Goal: Task Accomplishment & Management: Use online tool/utility

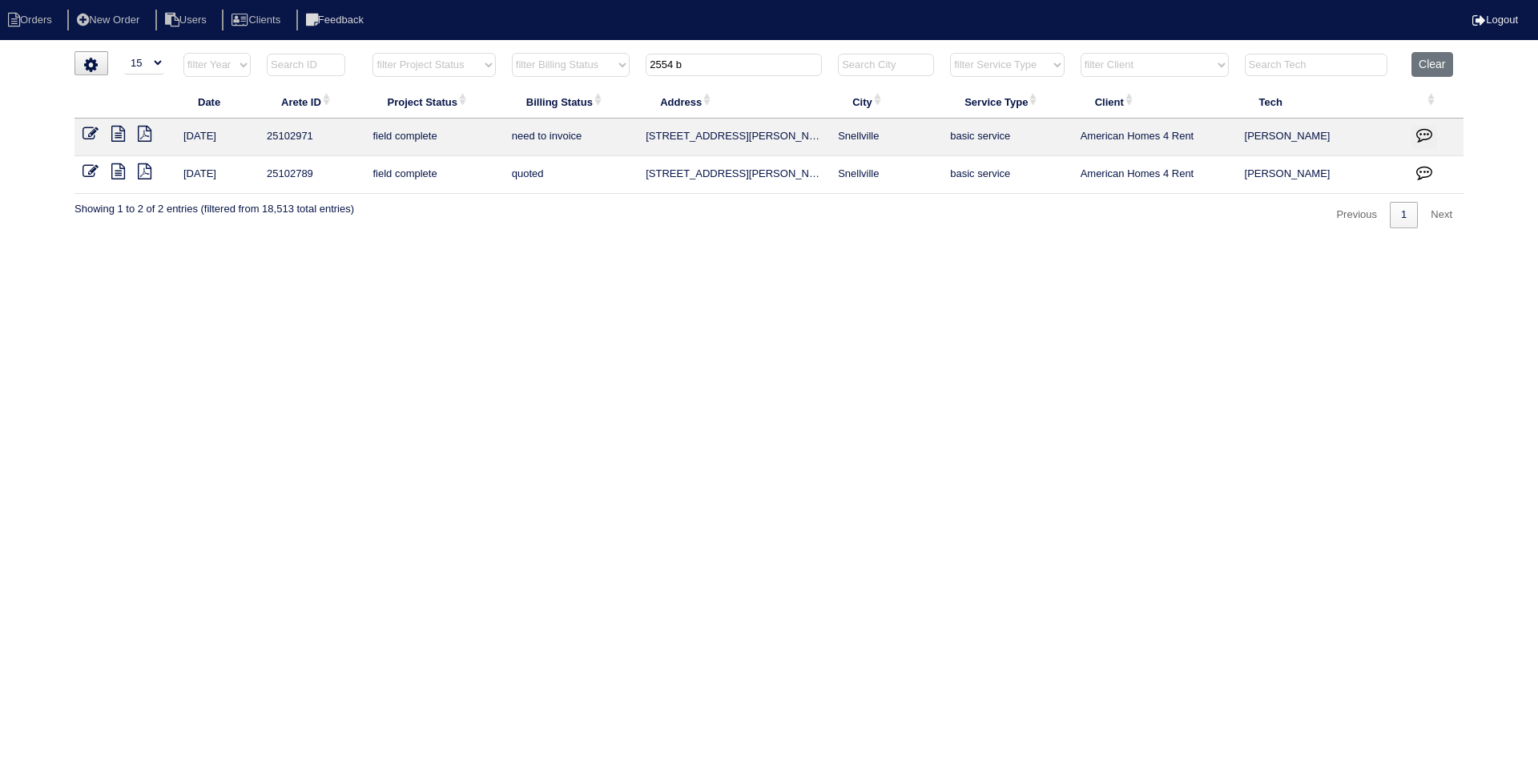
select select "15"
drag, startPoint x: 699, startPoint y: 67, endPoint x: 623, endPoint y: 63, distance: 76.2
click at [623, 63] on tr "filter Year -- Any Year -- 2025 2024 2023 2022 2021 2020 2019 filter Project St…" at bounding box center [769, 68] width 1389 height 33
type input "2735 adam"
click at [120, 129] on icon at bounding box center [118, 134] width 14 height 16
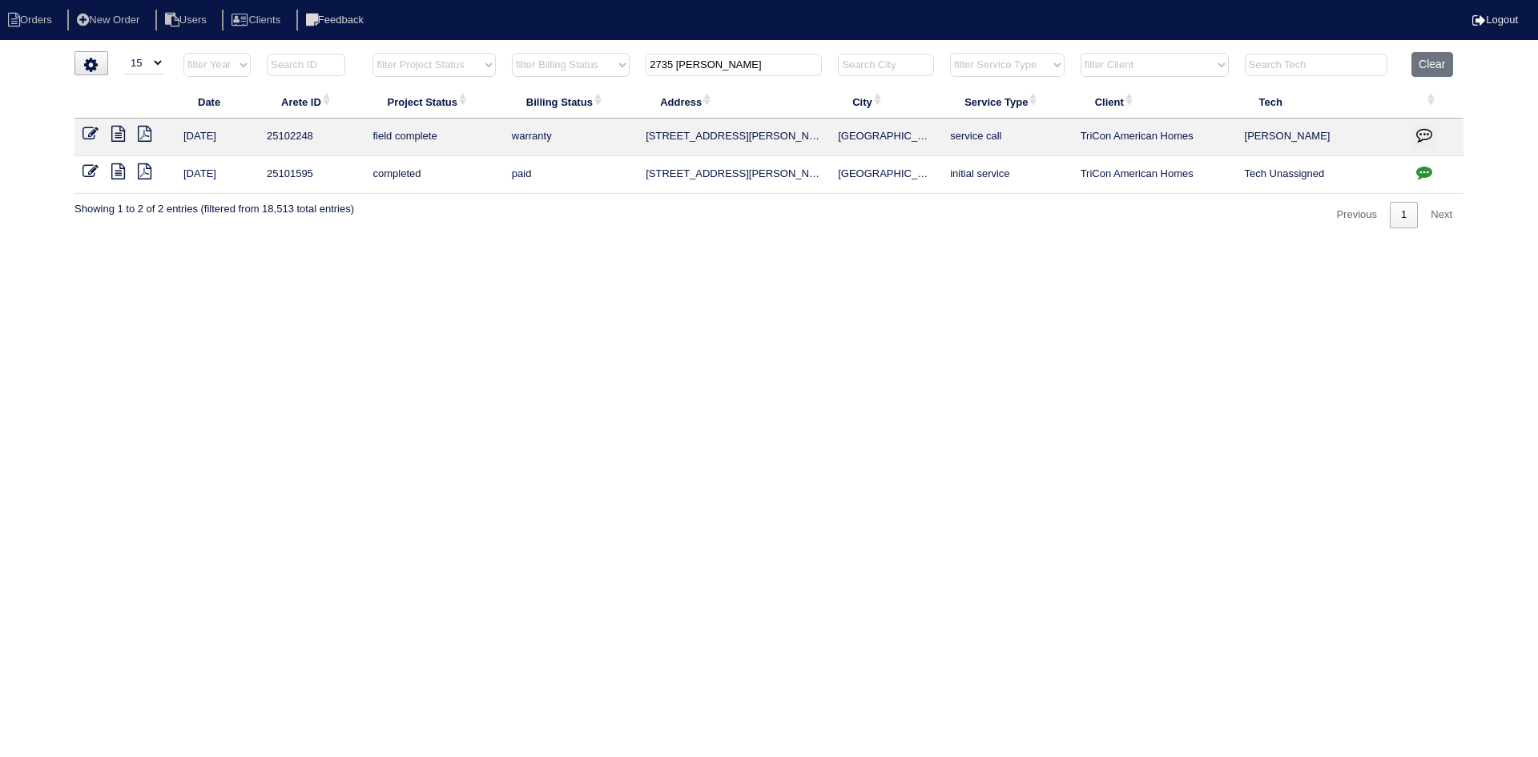
click at [121, 177] on icon at bounding box center [118, 171] width 14 height 16
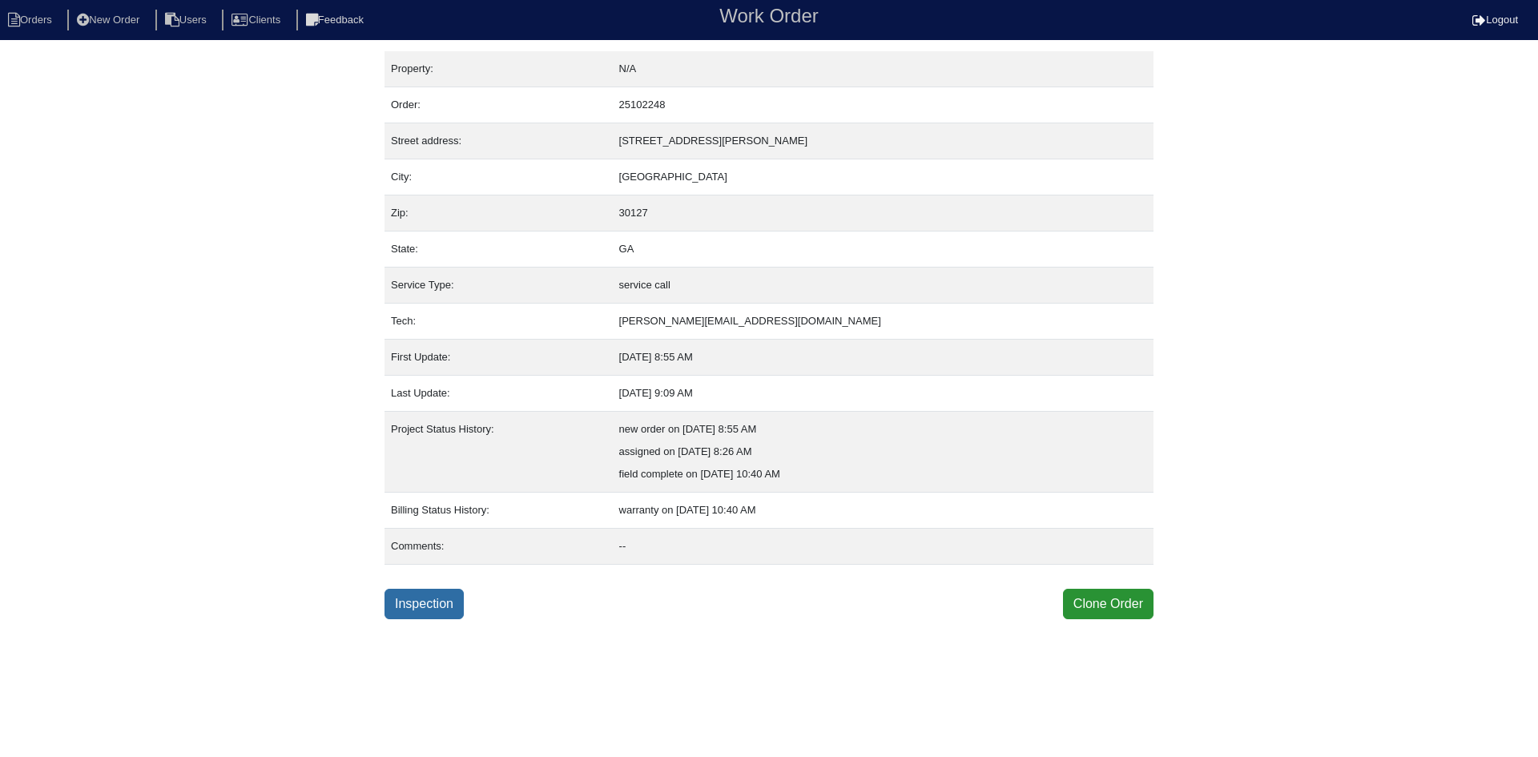
click at [439, 598] on link "Inspection" at bounding box center [424, 604] width 79 height 30
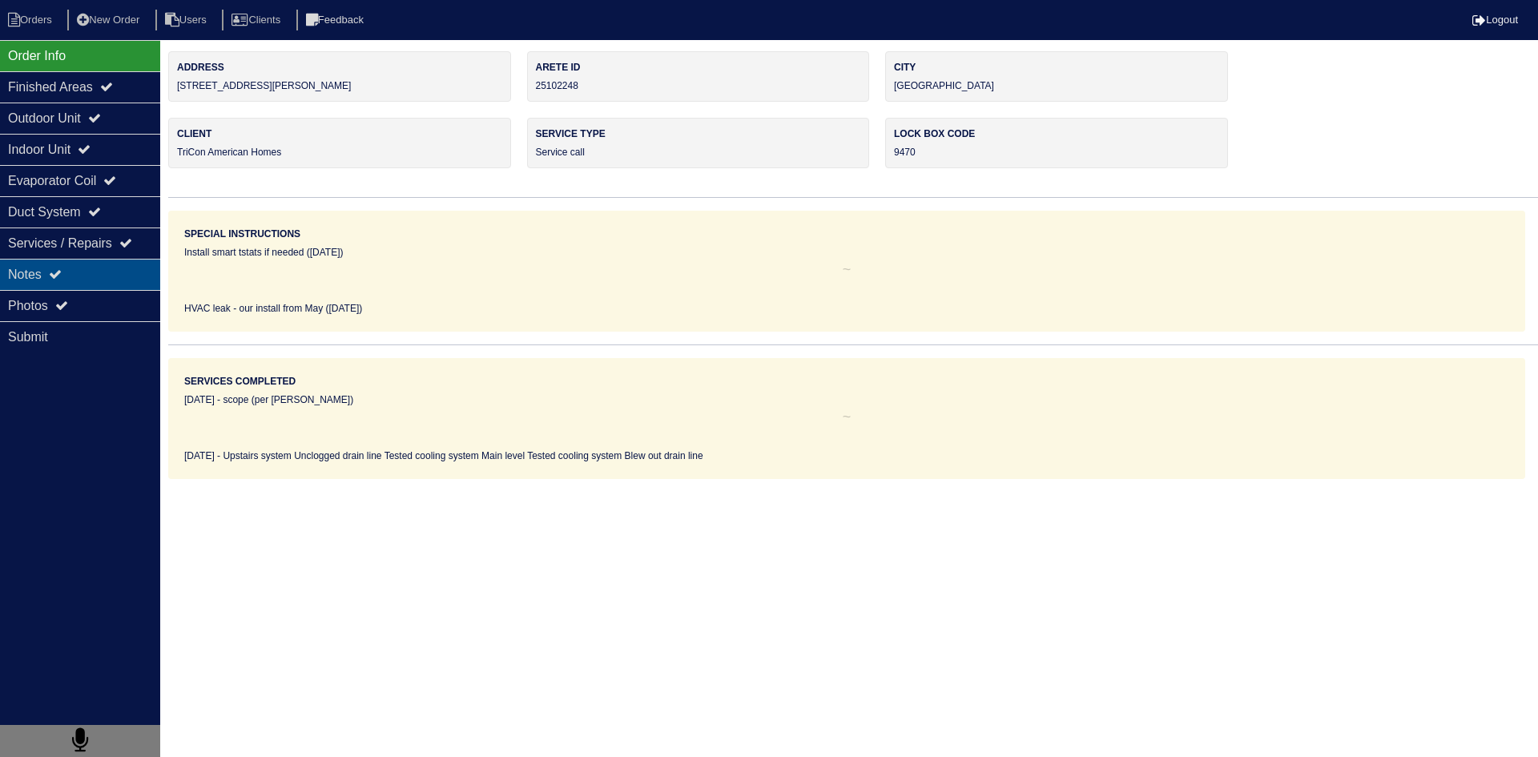
click at [95, 281] on div "Notes" at bounding box center [80, 274] width 160 height 31
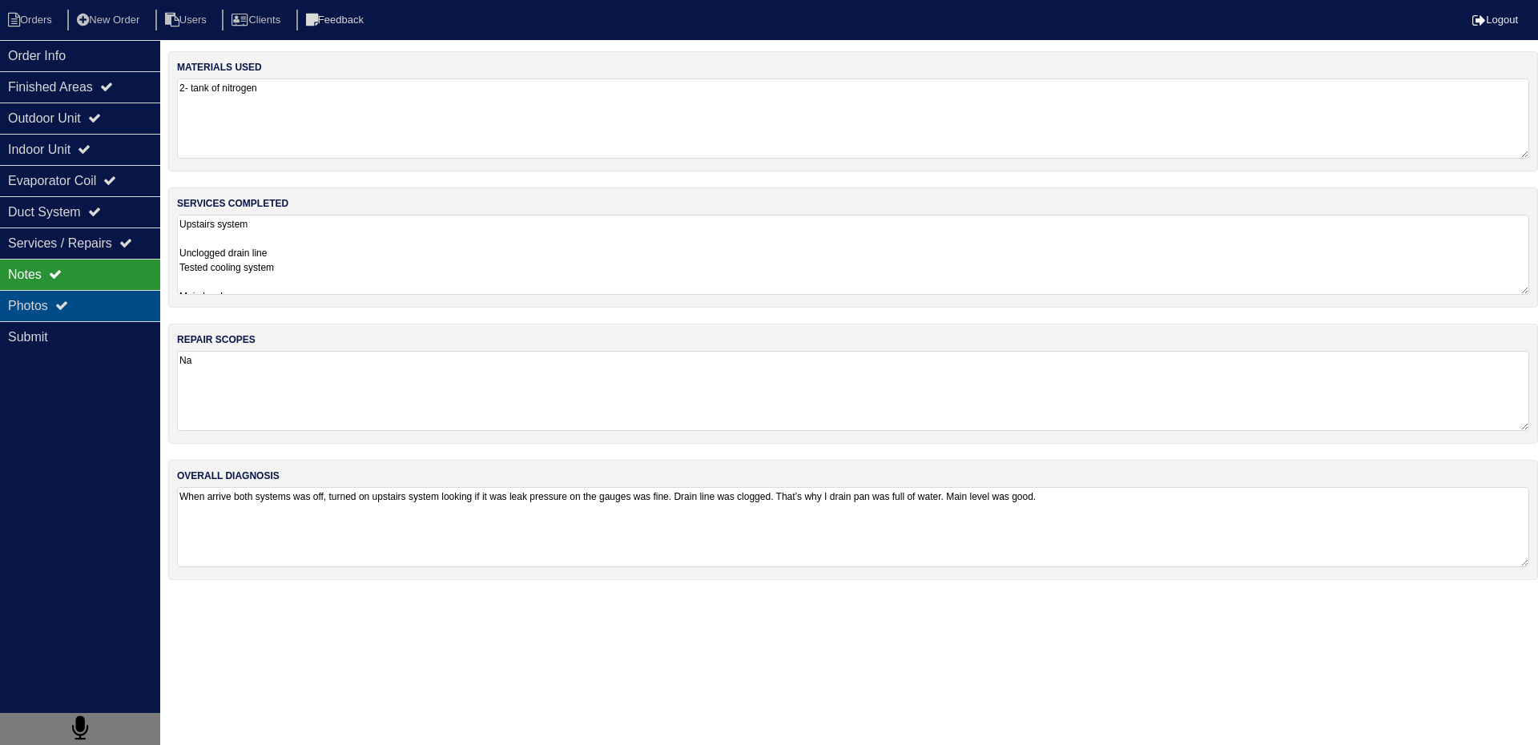
click at [84, 310] on div "Photos" at bounding box center [80, 305] width 160 height 31
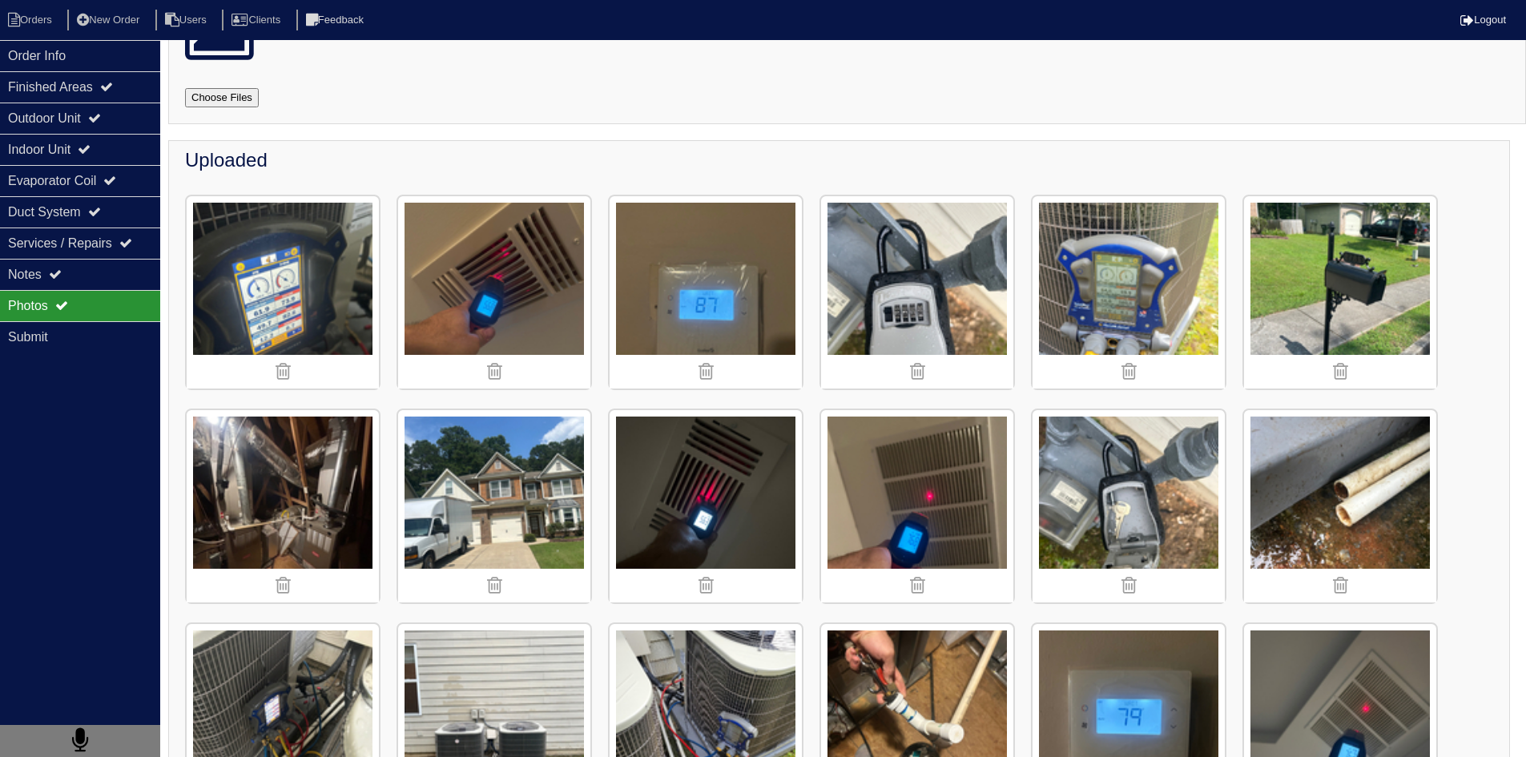
scroll to position [193, 0]
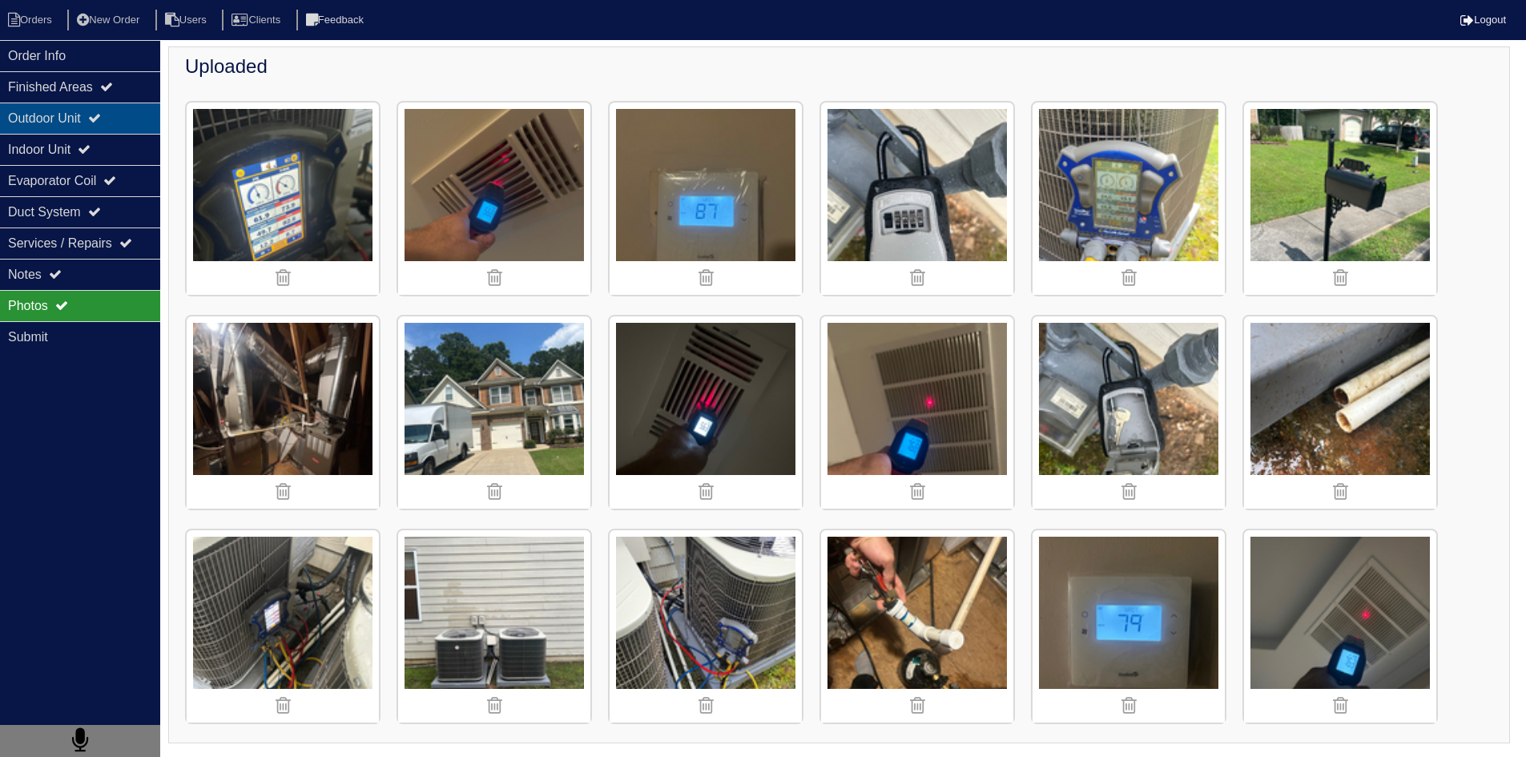
click at [79, 119] on div "Outdoor Unit" at bounding box center [80, 118] width 160 height 31
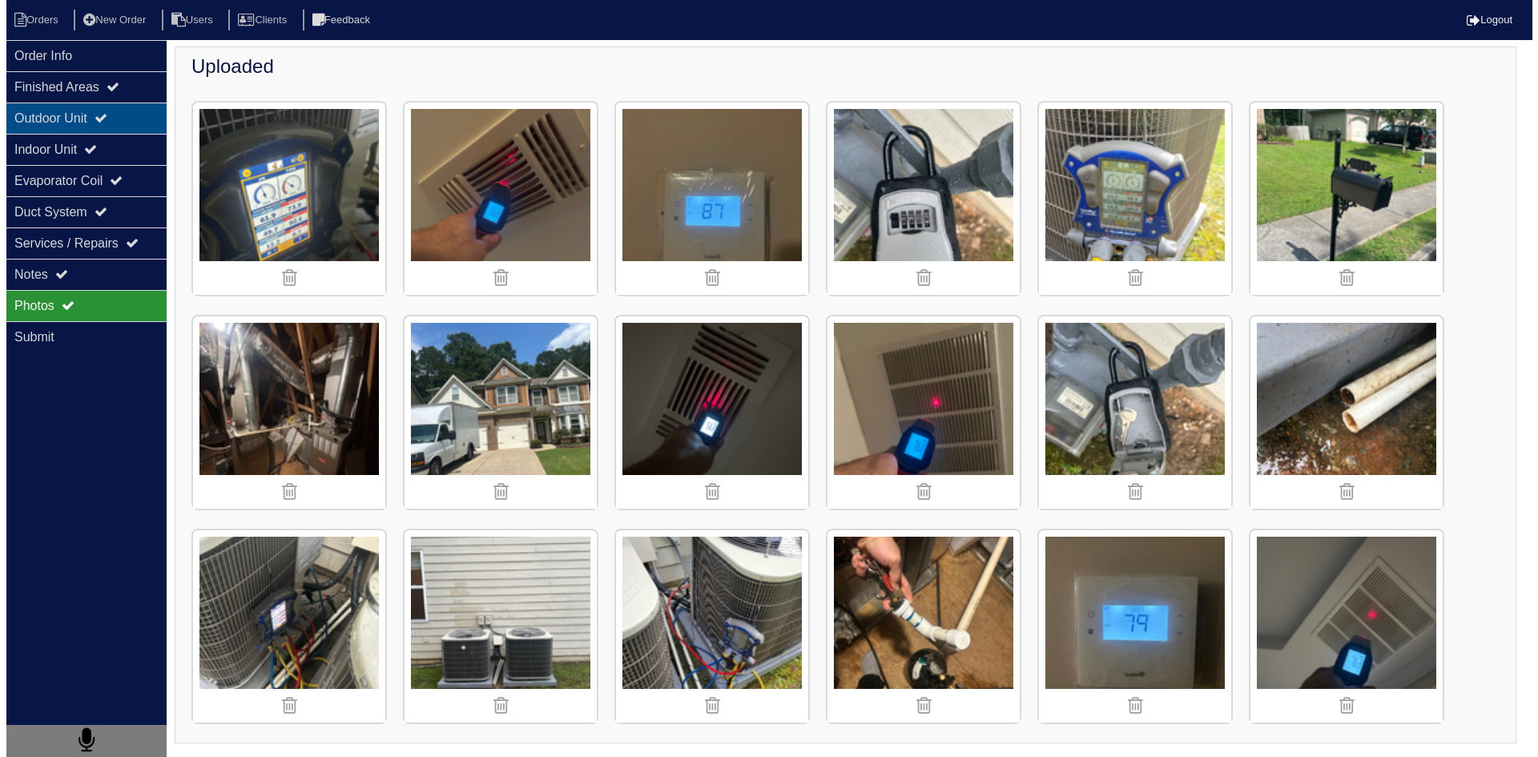
scroll to position [0, 0]
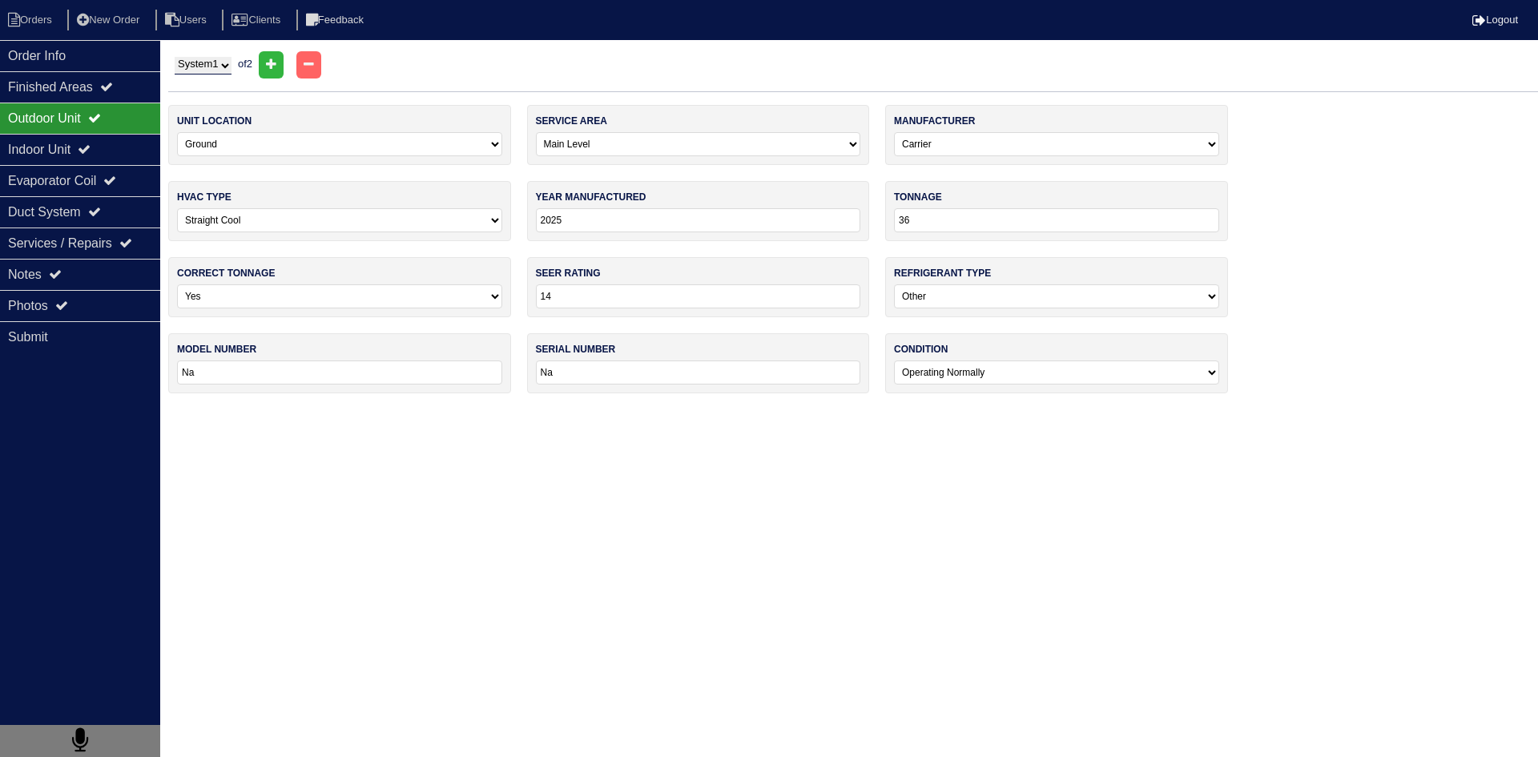
click at [212, 66] on select "System 1 System 2" at bounding box center [203, 66] width 57 height 18
select select "2"
click at [175, 57] on select "System 1 System 2" at bounding box center [203, 66] width 57 height 18
select select "1"
select select "[PERSON_NAME]"
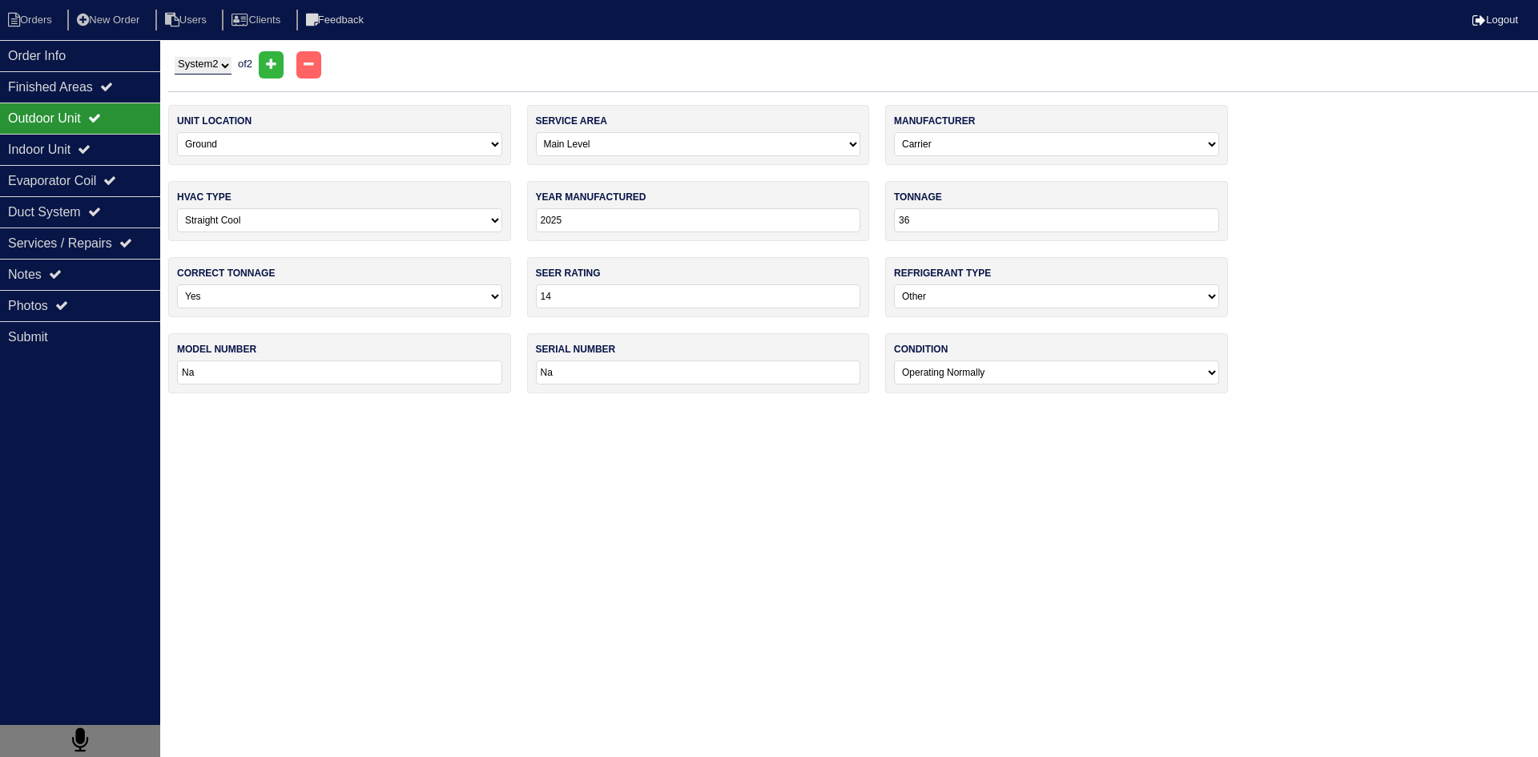
type input "2028"
type input "NA"
click at [111, 273] on div "Notes" at bounding box center [80, 274] width 160 height 31
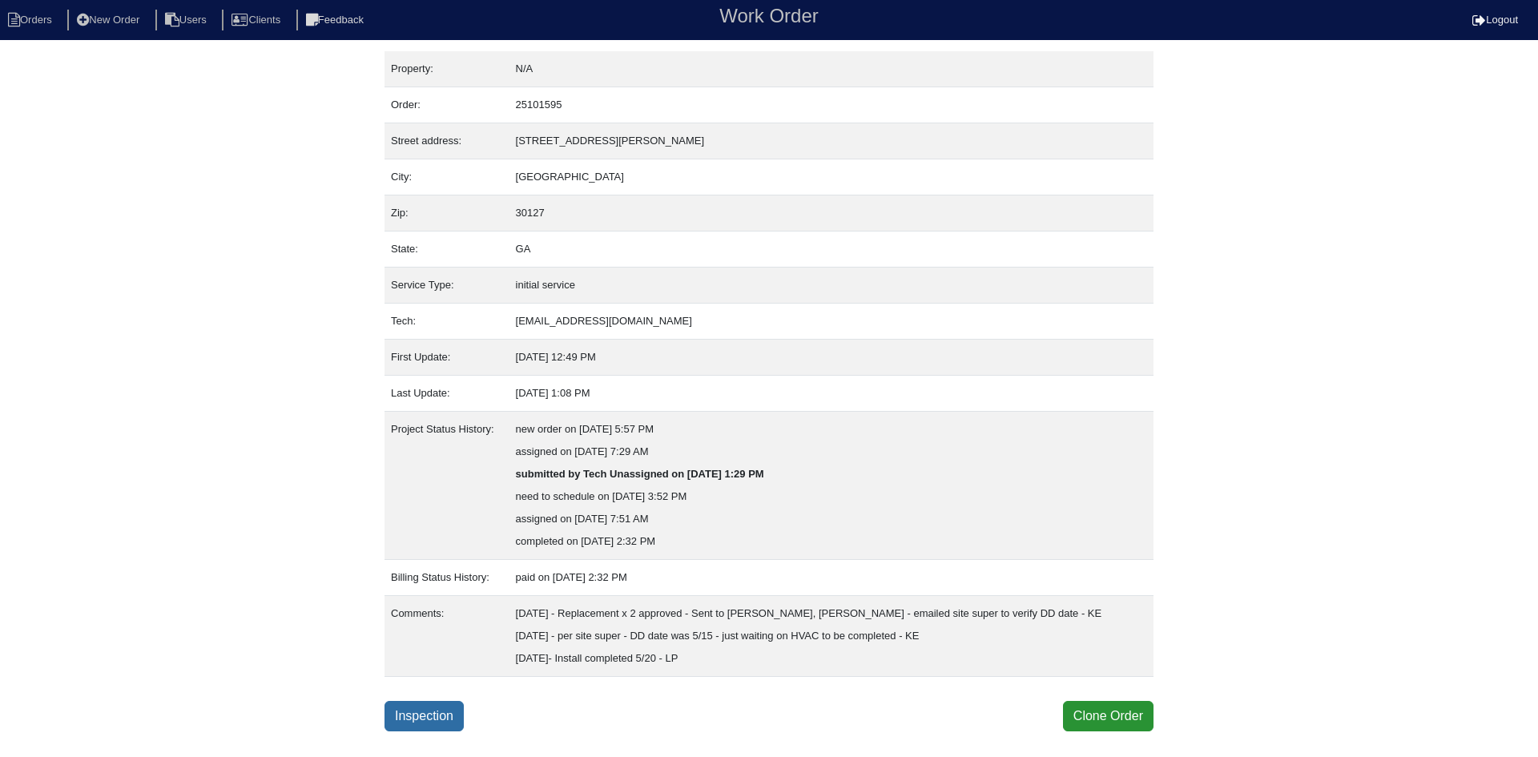
click at [440, 719] on link "Inspection" at bounding box center [424, 716] width 79 height 30
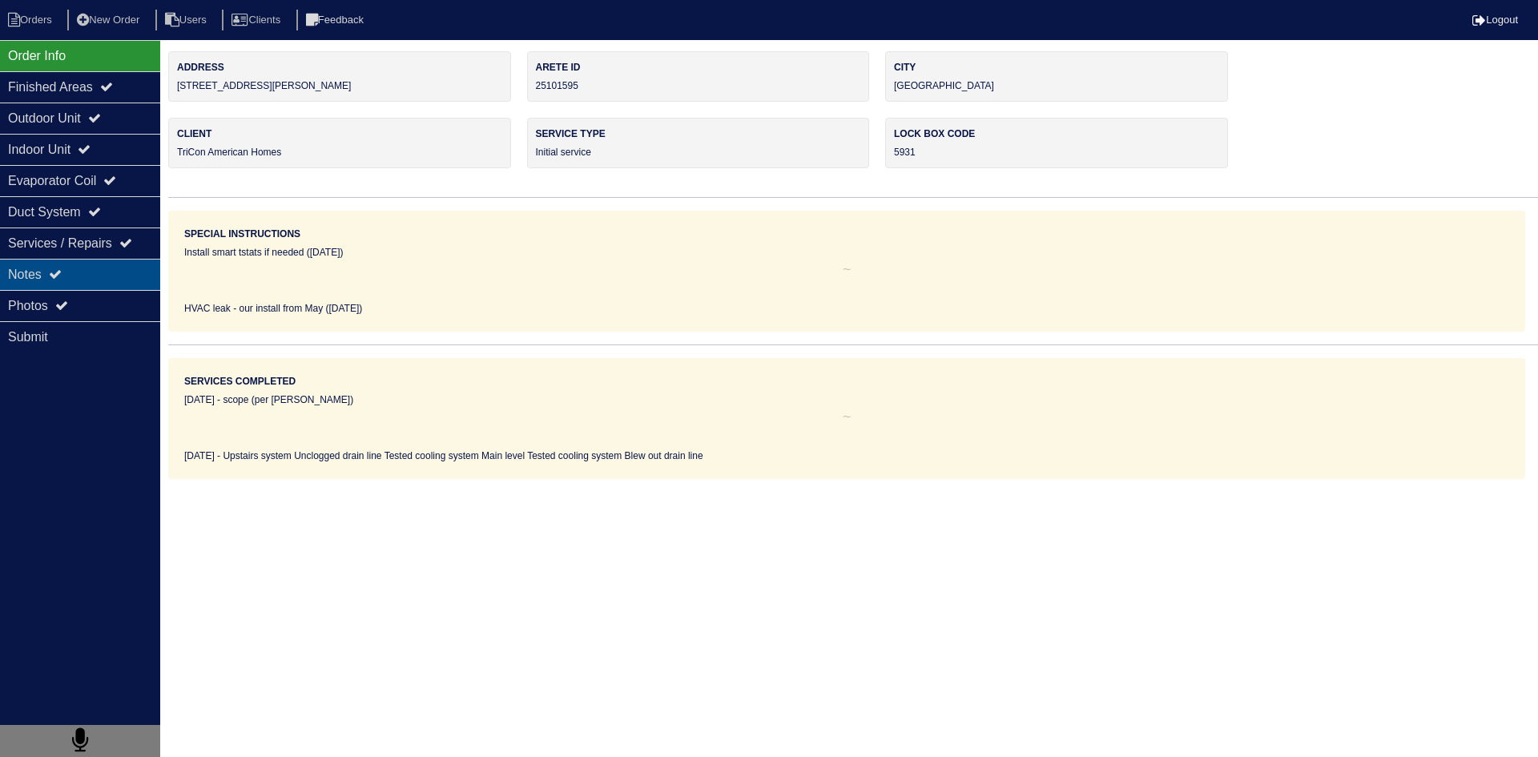
click at [91, 278] on div "Notes" at bounding box center [80, 274] width 160 height 31
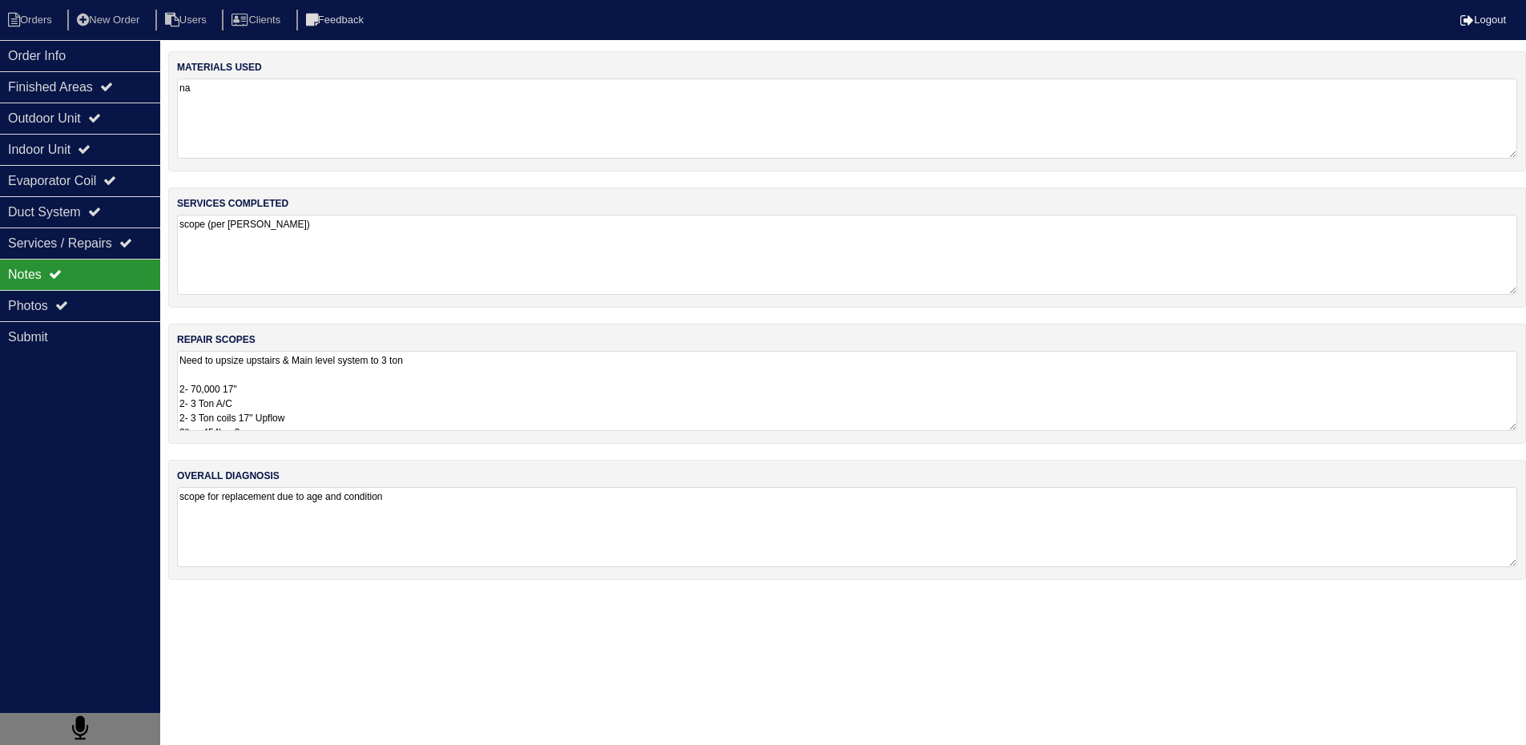
click at [301, 386] on textarea "Need to upsize upstairs & Main level system to 3 ton 2- 70,000 17" 2- 3 Ton A/C…" at bounding box center [847, 391] width 1340 height 80
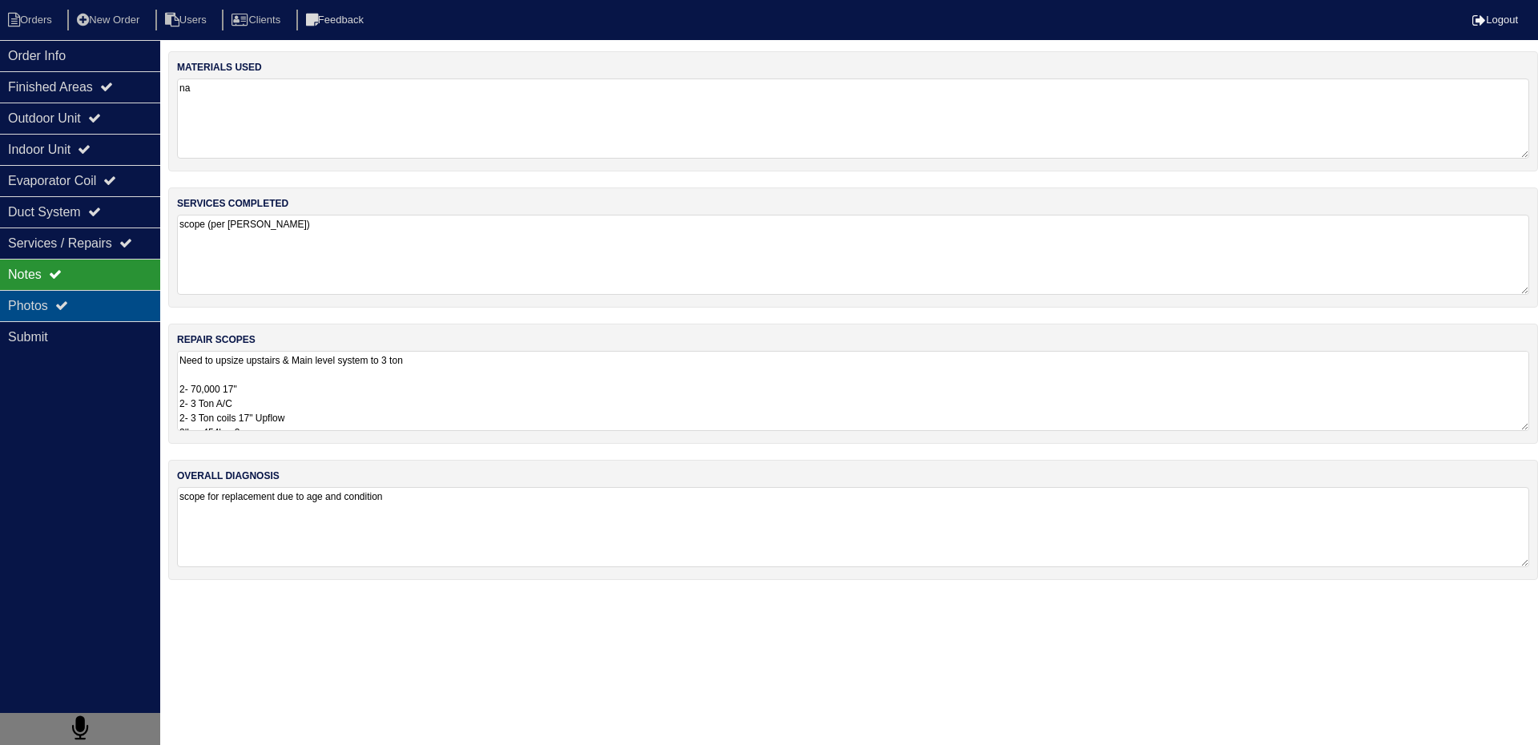
click at [43, 310] on div "Photos" at bounding box center [80, 305] width 160 height 31
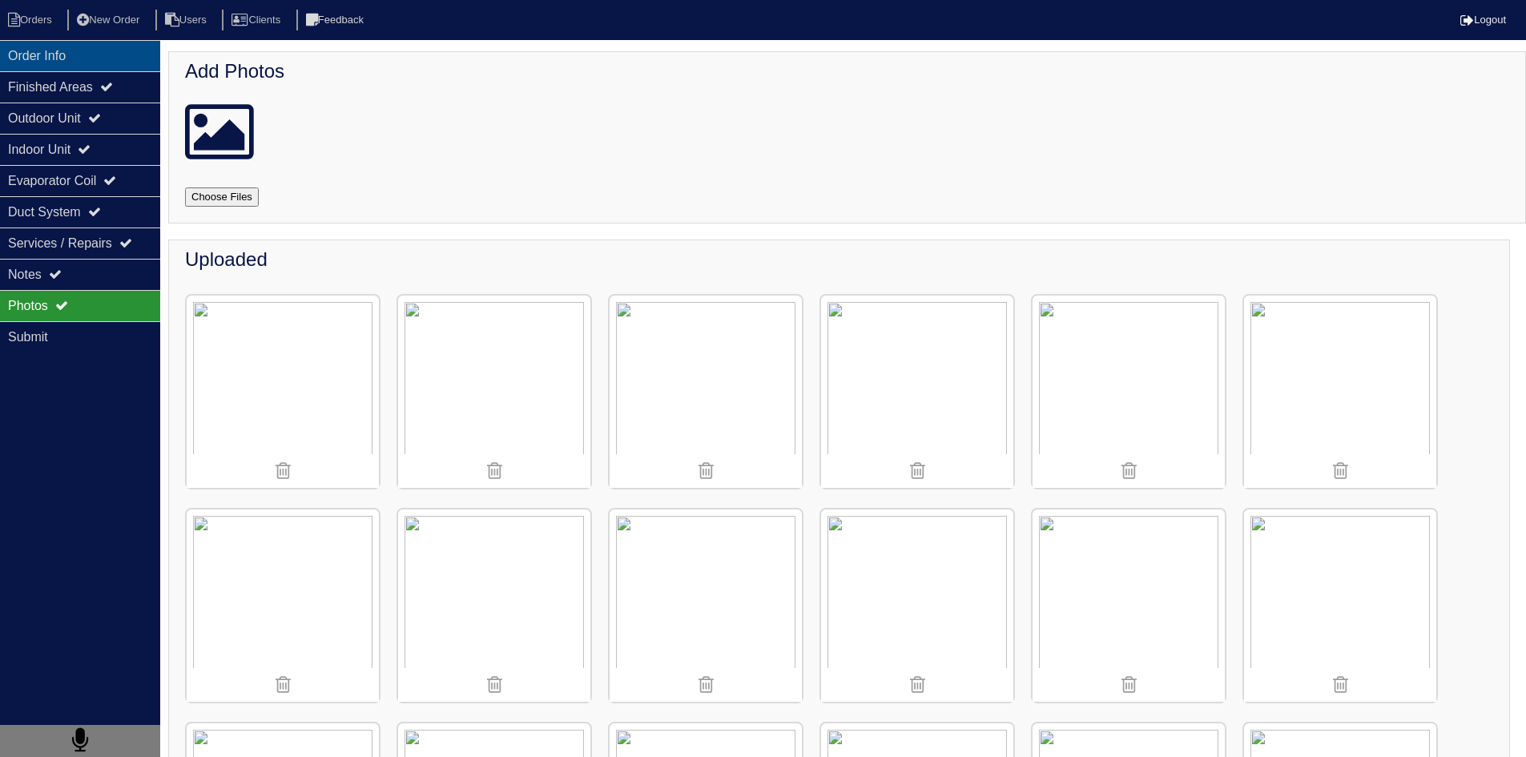
click at [103, 51] on div "Order Info" at bounding box center [80, 55] width 160 height 31
